Goal: Transaction & Acquisition: Purchase product/service

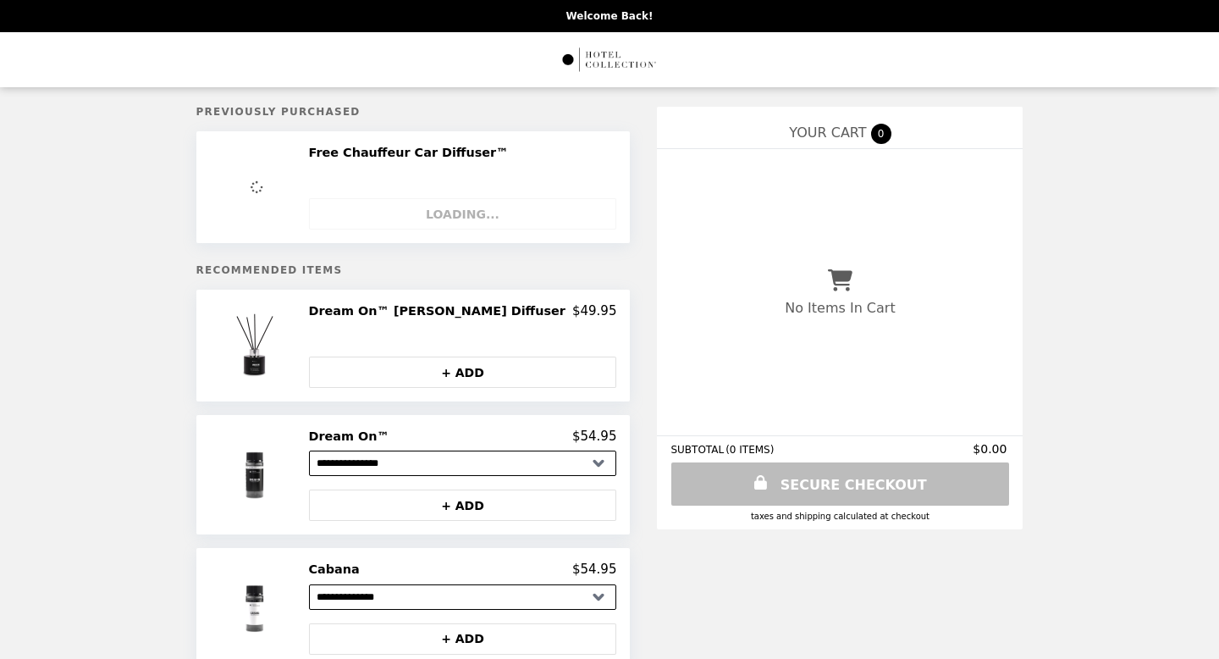
select select "**********"
click at [596, 58] on img "Main" at bounding box center [609, 59] width 97 height 35
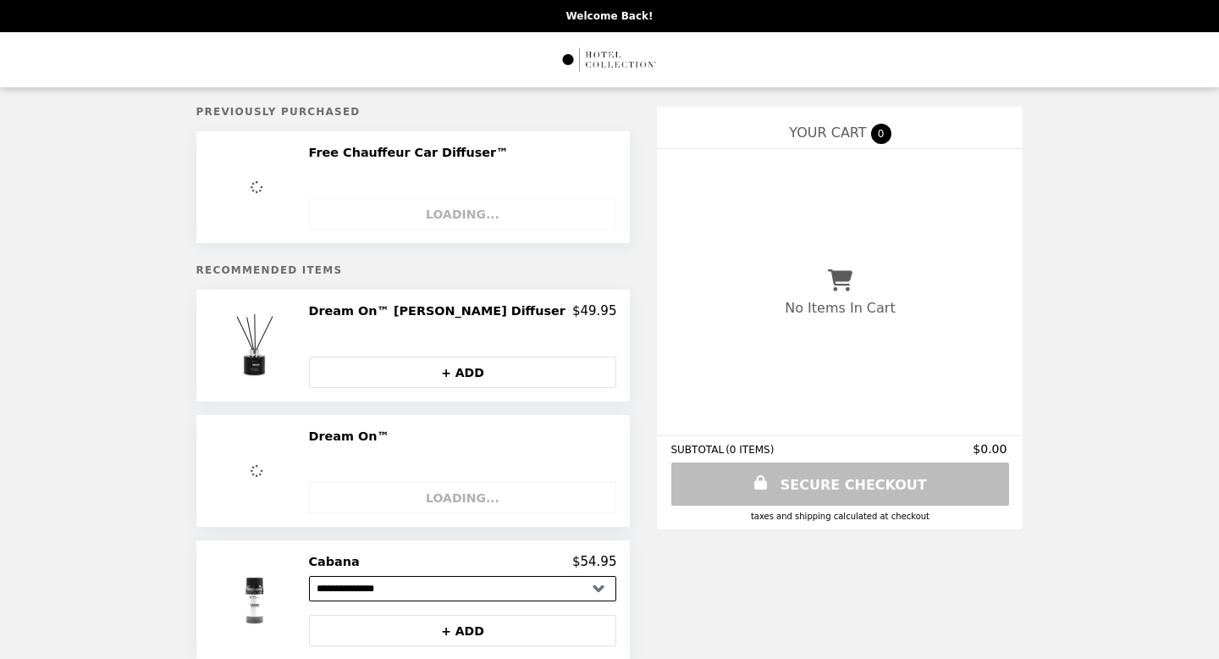
select select "**********"
